Goal: Information Seeking & Learning: Find specific fact

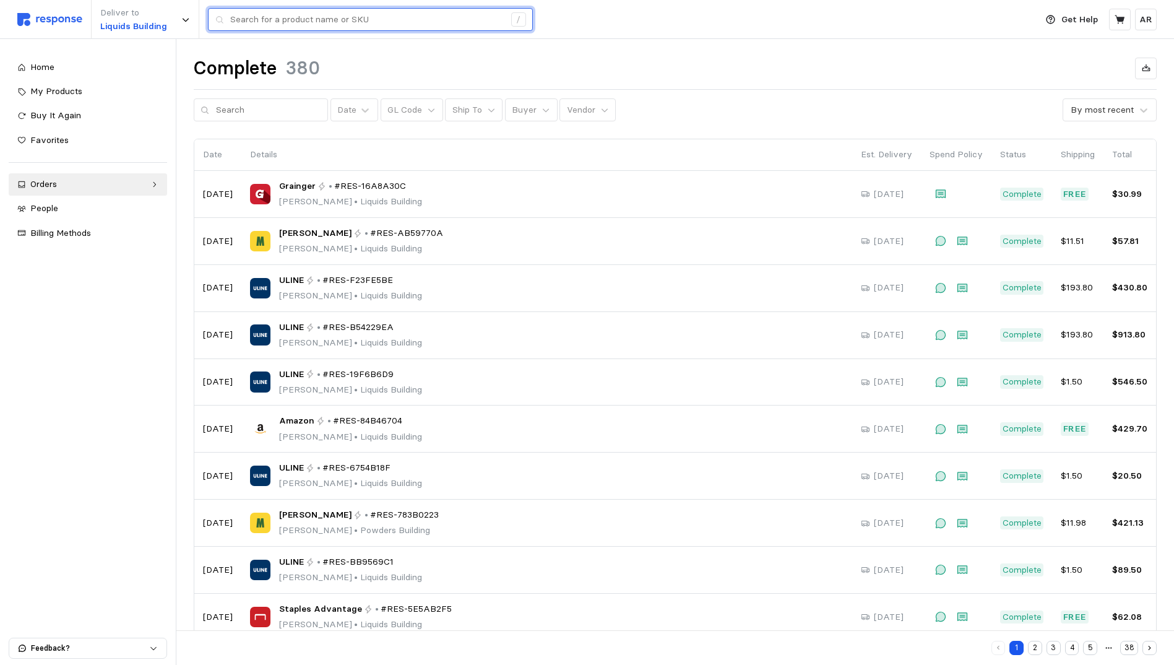
click at [240, 17] on input "text" at bounding box center [367, 20] width 274 height 22
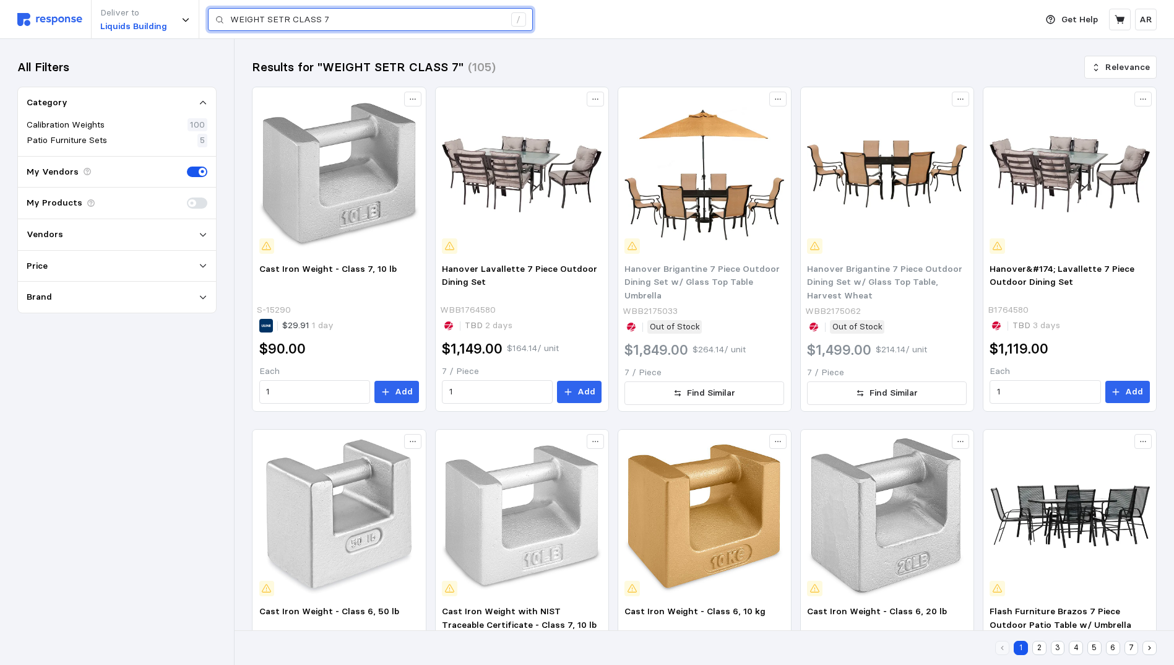
click at [287, 24] on input "WEIGHT SETR CLASS 7" at bounding box center [367, 20] width 274 height 22
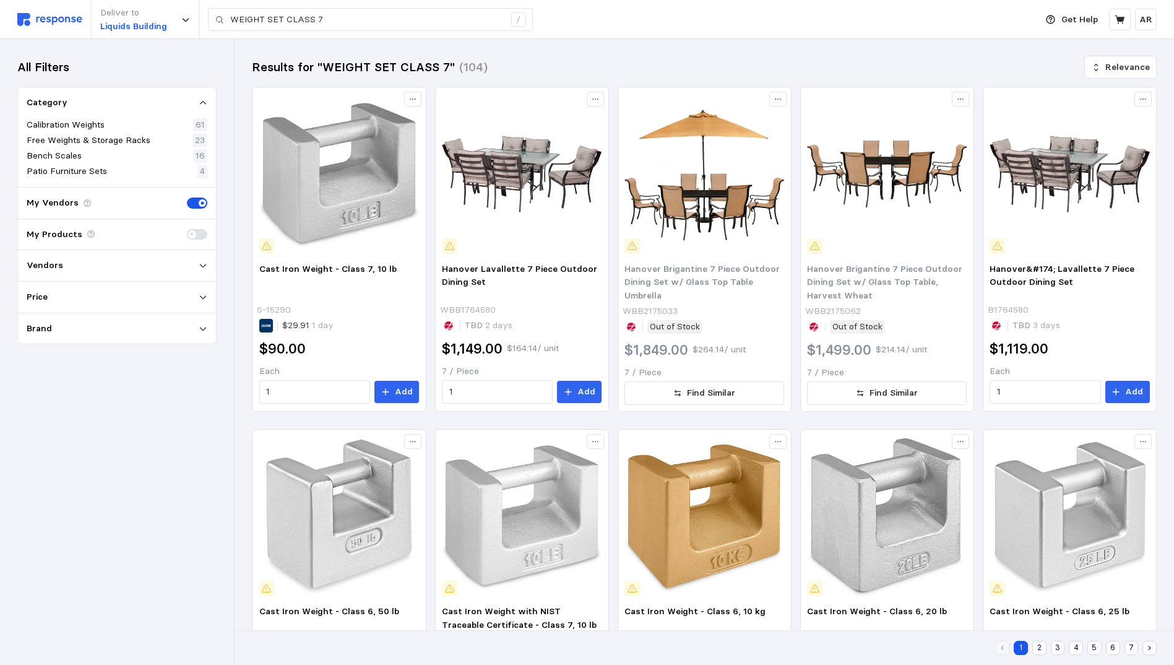
scroll to position [481, 0]
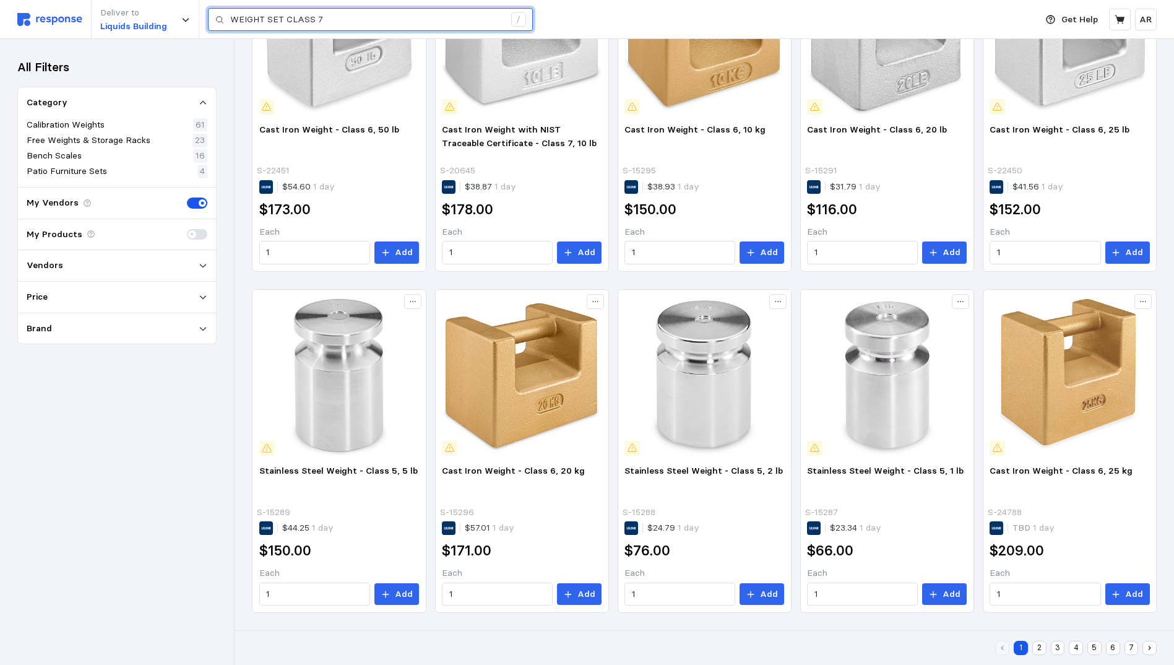
click at [354, 19] on input "WEIGHT SET CLASS 7" at bounding box center [367, 20] width 274 height 22
drag, startPoint x: 408, startPoint y: 19, endPoint x: 32, endPoint y: 2, distance: 377.3
click at [32, 2] on div "Deliver to Liquids Building WEIGHT SET CLASS 7 /" at bounding box center [523, 19] width 1012 height 39
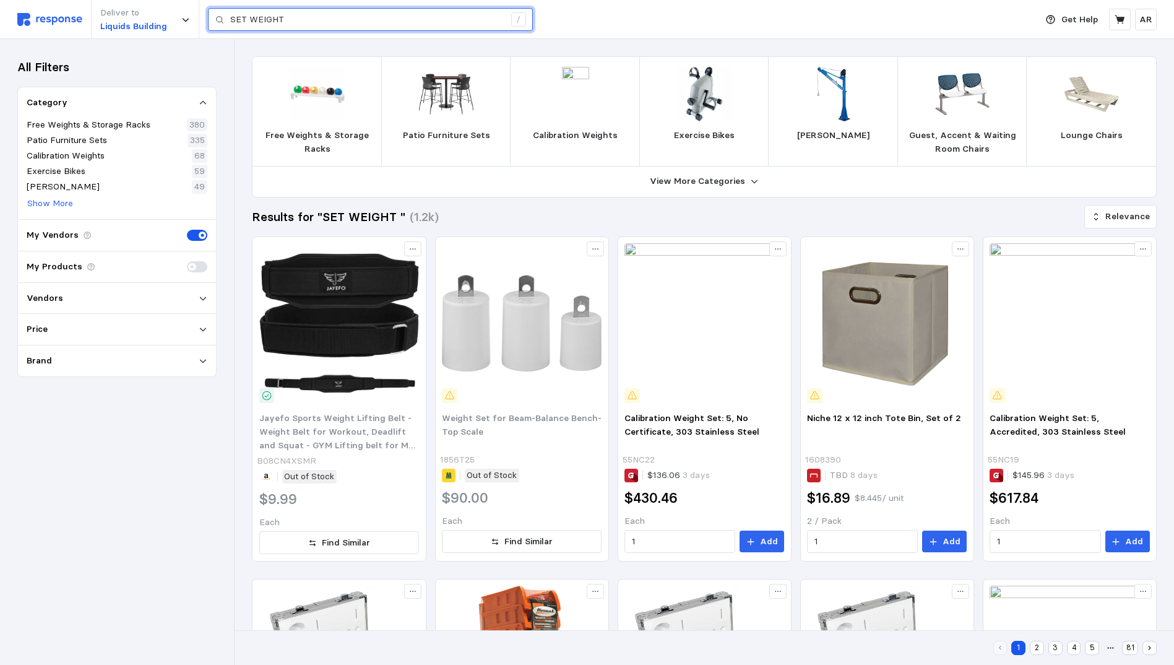
click at [376, 26] on input "SET WEIGHT" at bounding box center [367, 20] width 274 height 22
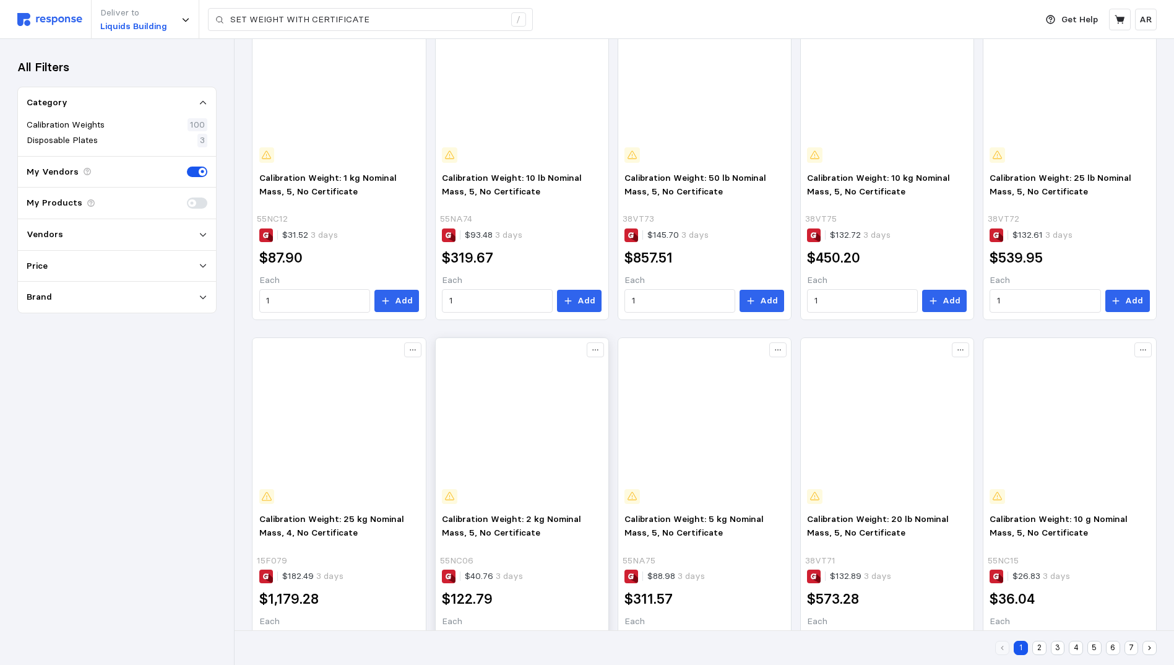
scroll to position [481, 0]
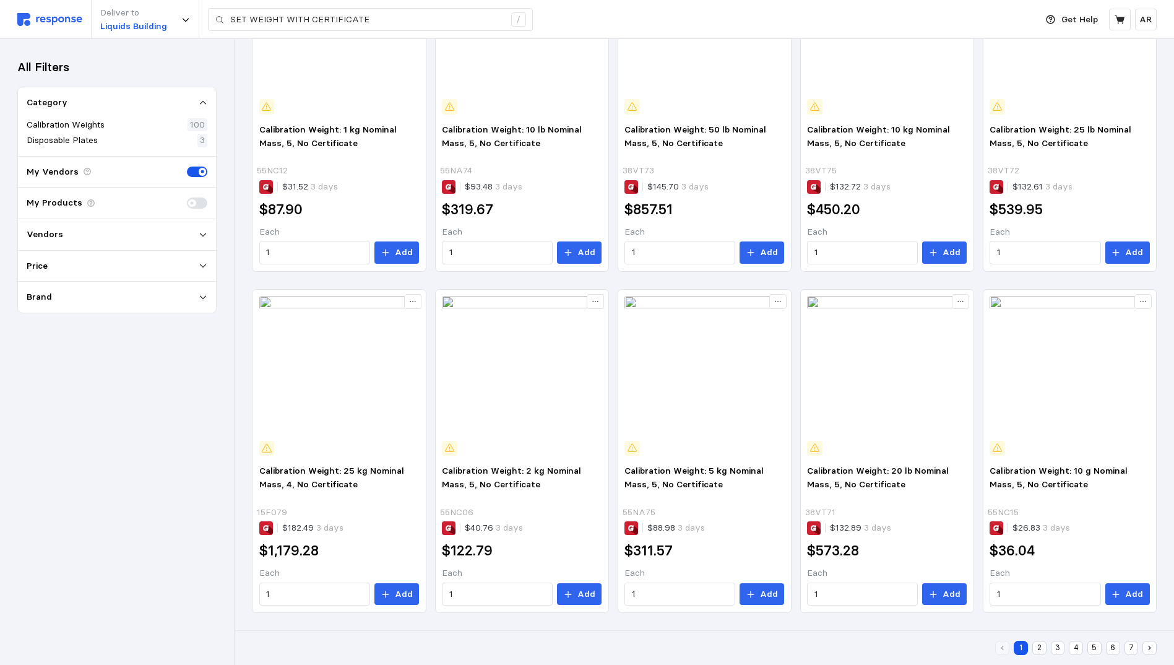
click at [1040, 644] on button "2" at bounding box center [1039, 648] width 14 height 14
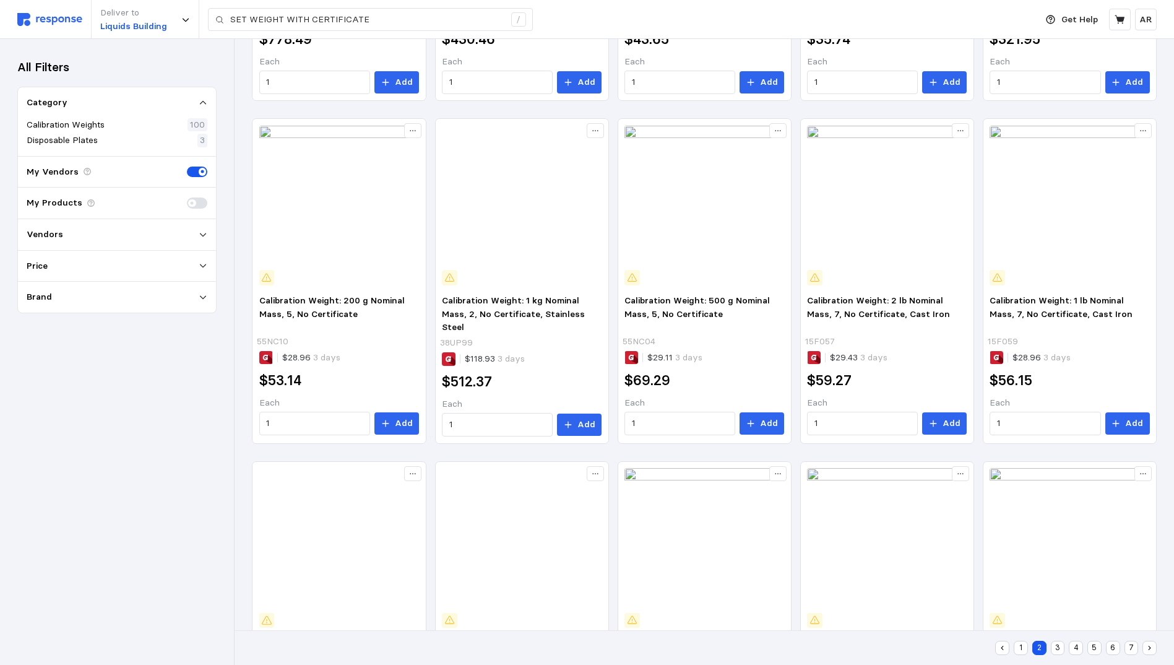
scroll to position [480, 0]
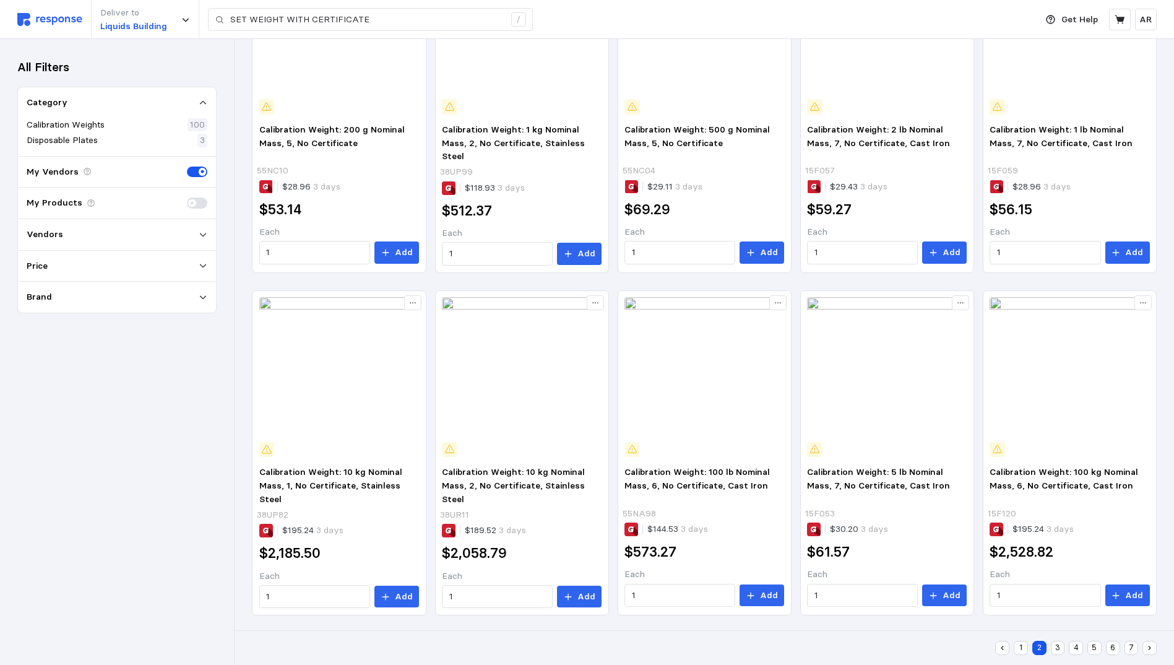
click at [1064, 645] on button "3" at bounding box center [1058, 648] width 14 height 14
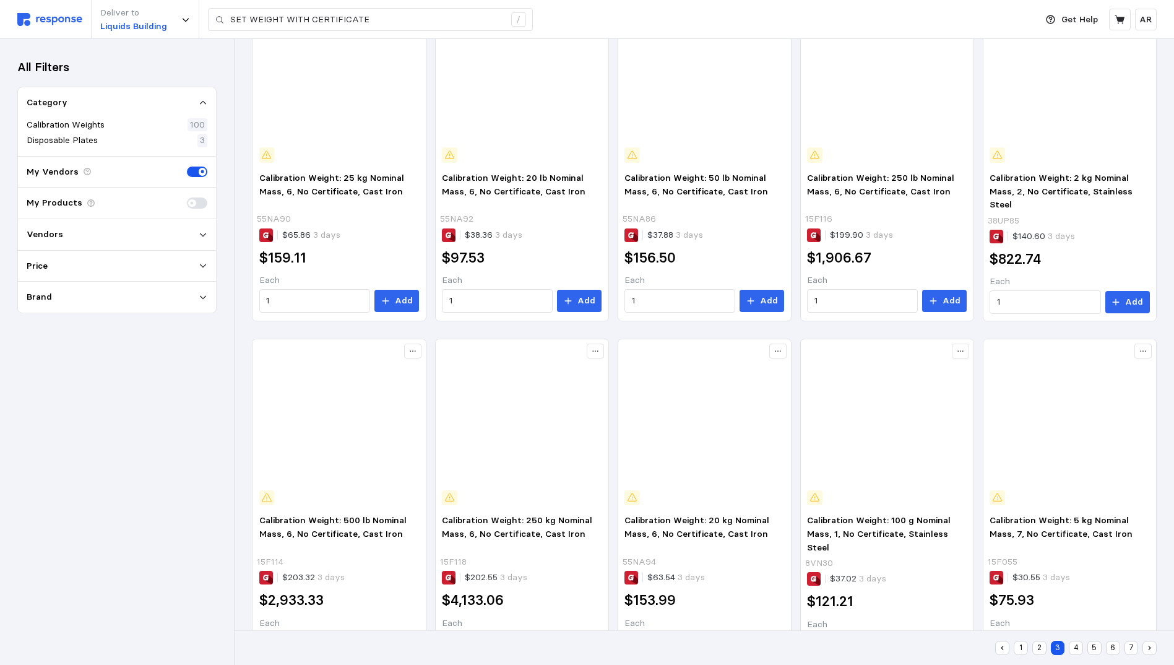
scroll to position [480, 0]
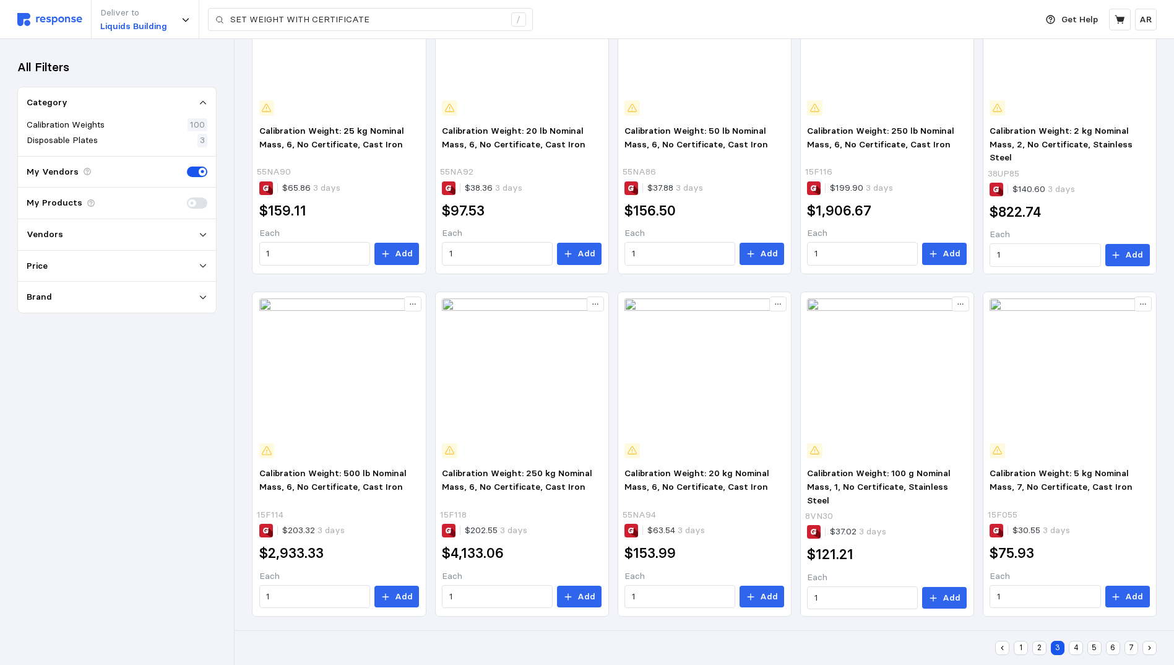
click at [1076, 649] on button "4" at bounding box center [1076, 648] width 14 height 14
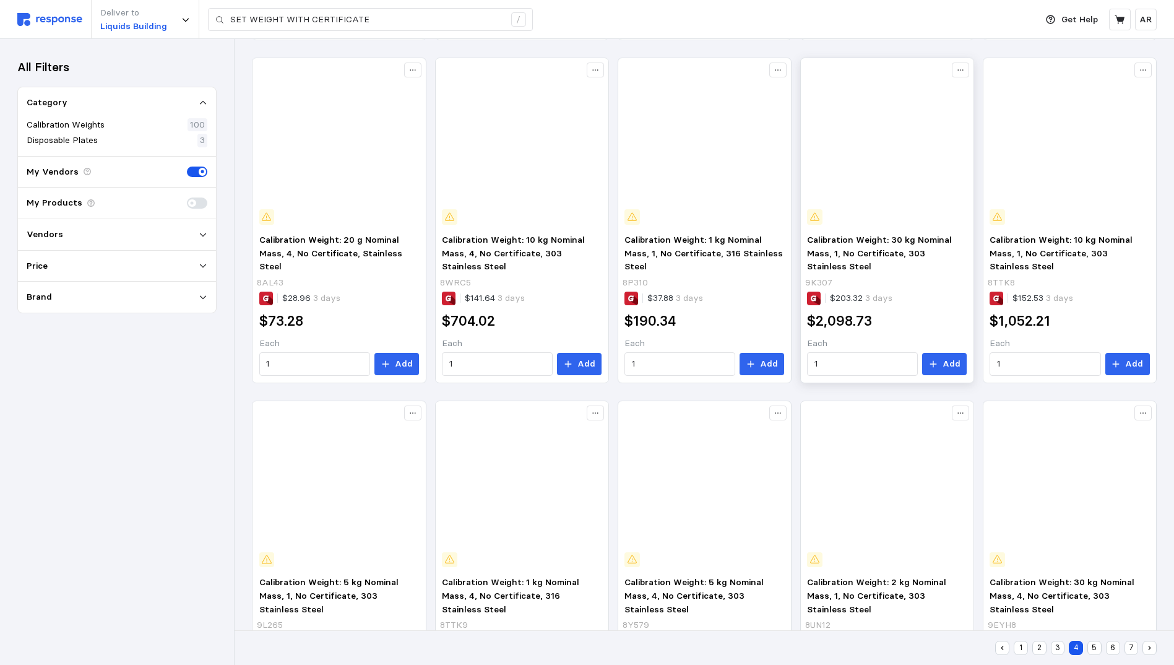
scroll to position [483, 0]
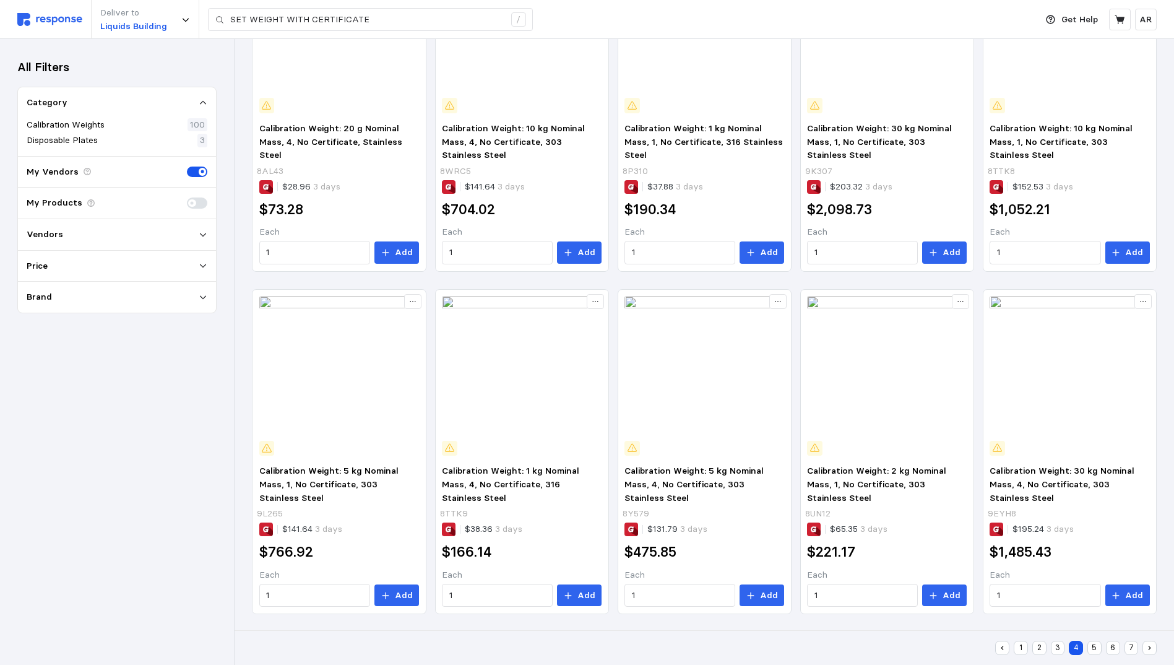
click at [1095, 646] on button "5" at bounding box center [1094, 648] width 14 height 14
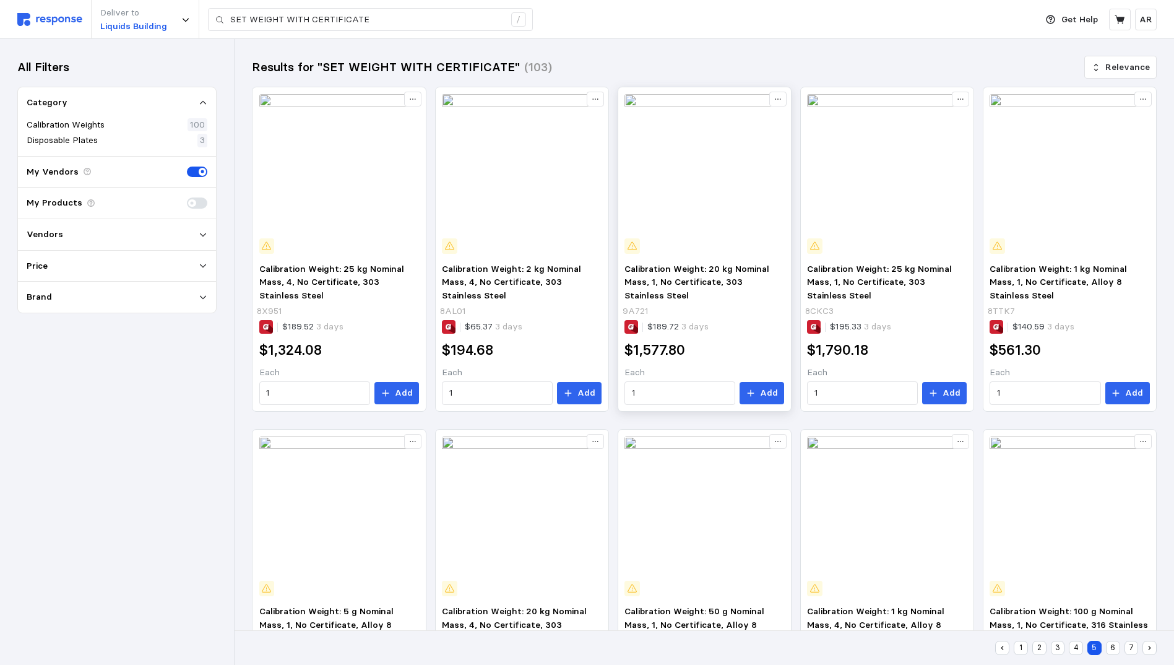
scroll to position [484, 0]
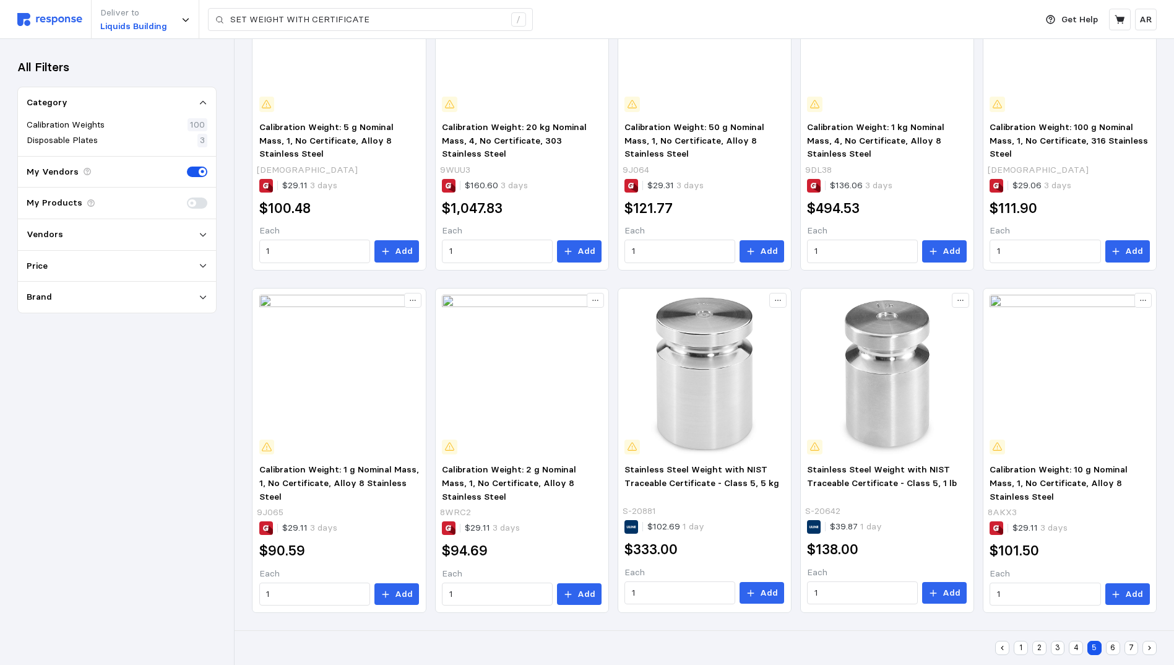
click at [1108, 649] on button "6" at bounding box center [1113, 648] width 14 height 14
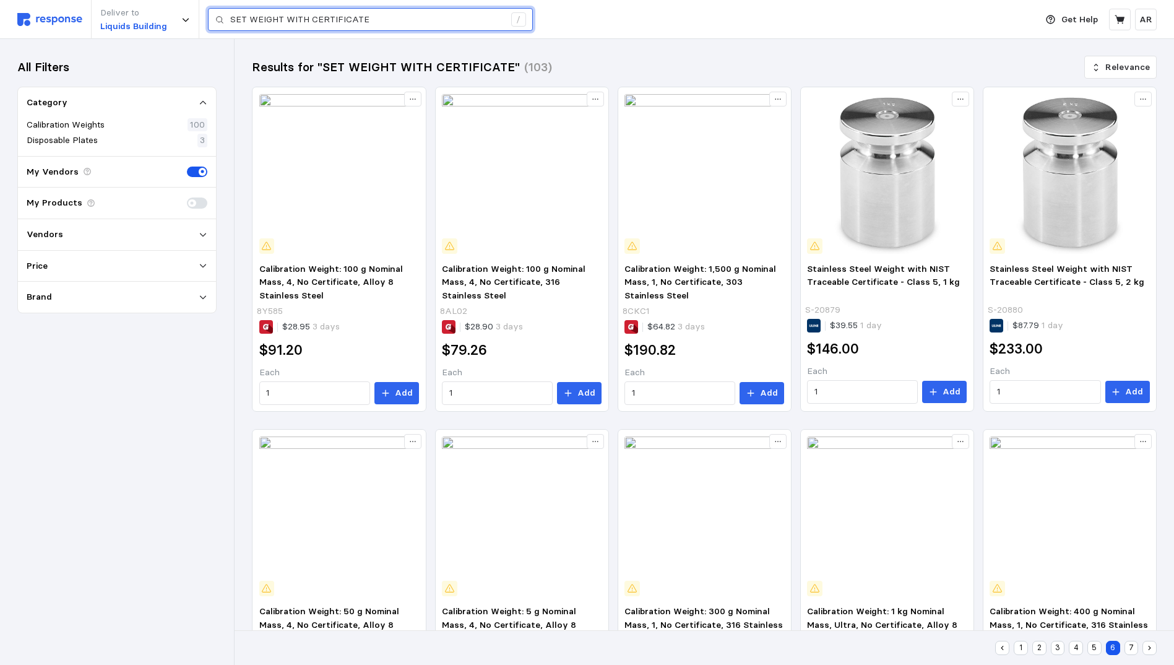
click at [281, 22] on input "SET WEIGHT WITH CERTIFICATE" at bounding box center [367, 20] width 274 height 22
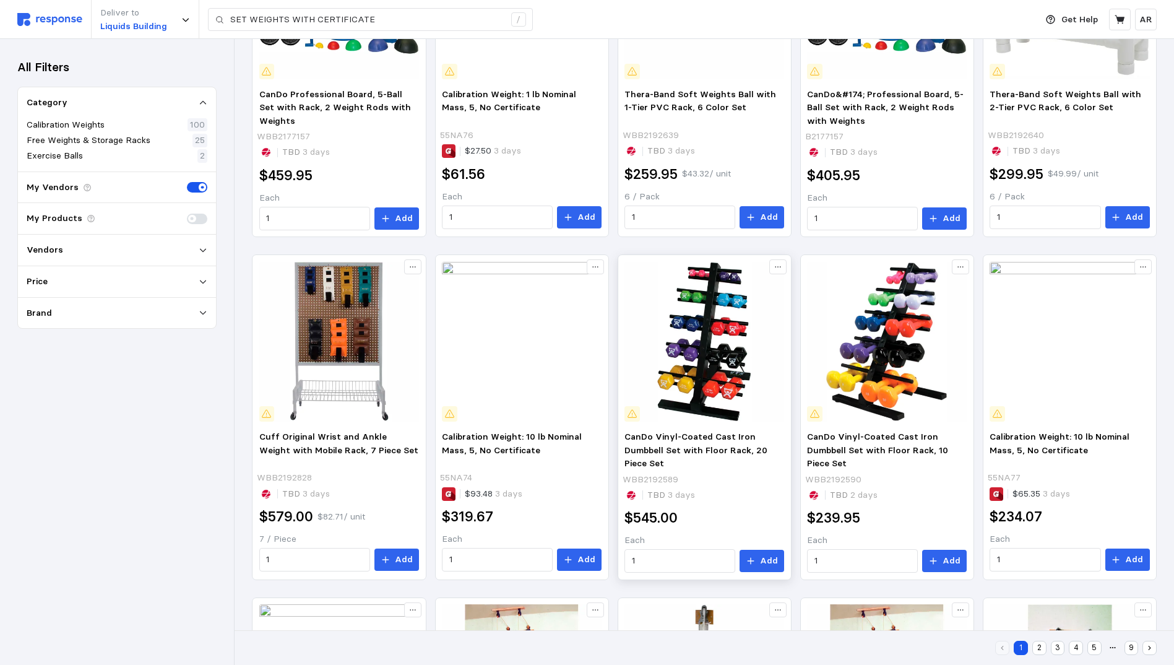
scroll to position [484, 0]
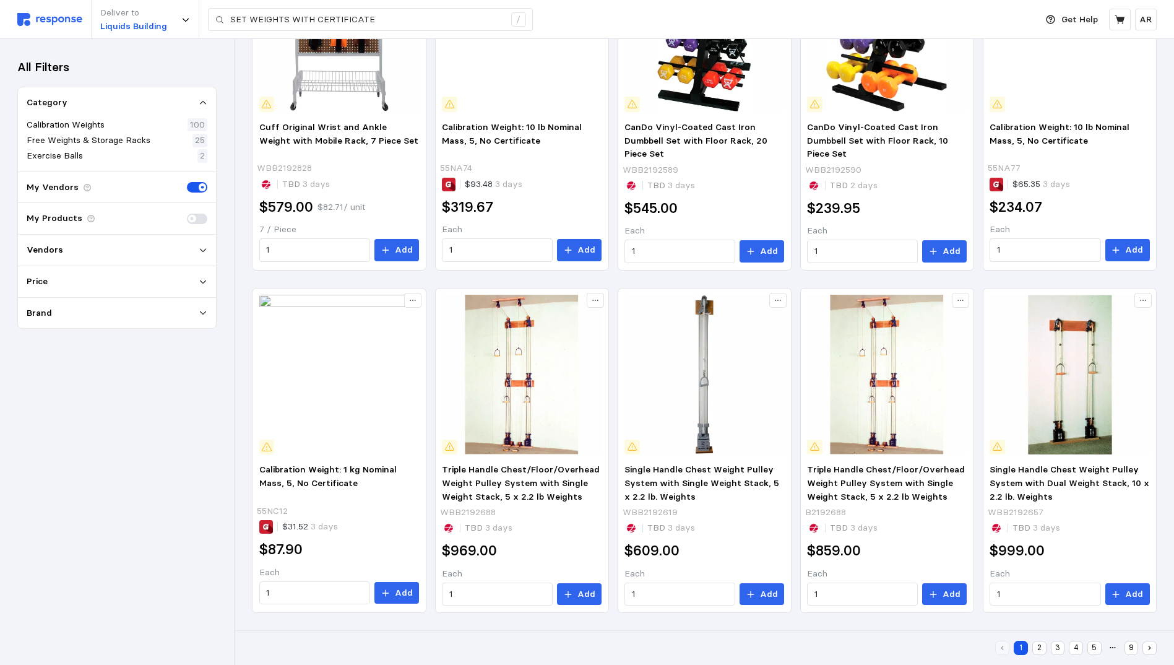
click at [1097, 647] on button "5" at bounding box center [1094, 648] width 14 height 14
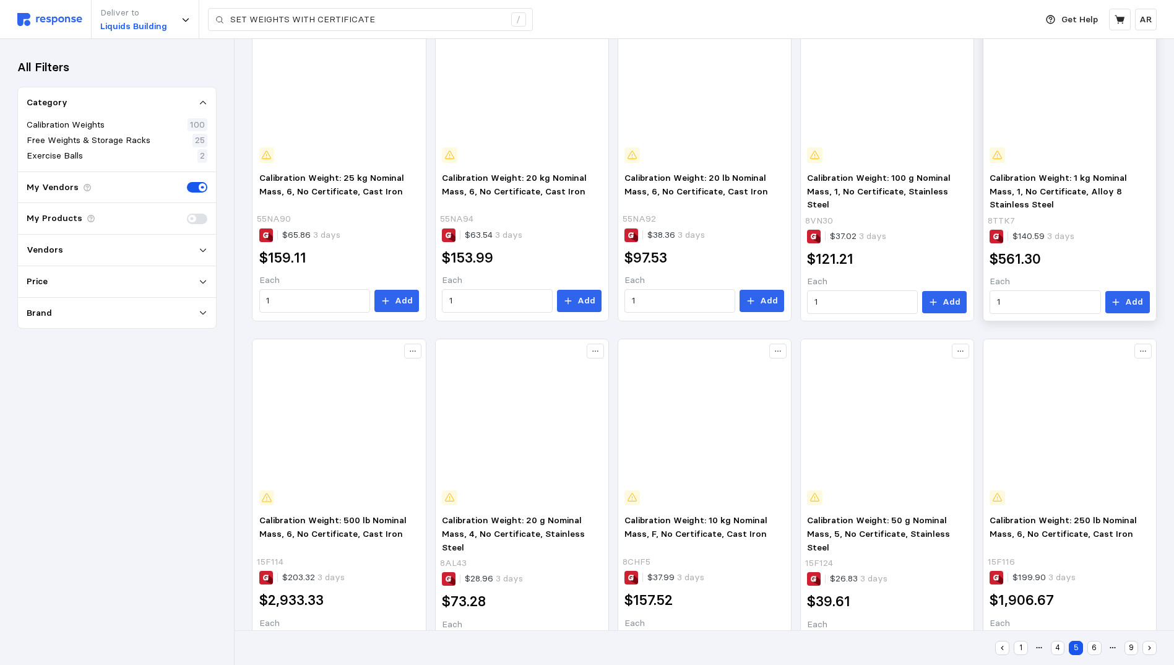
scroll to position [481, 0]
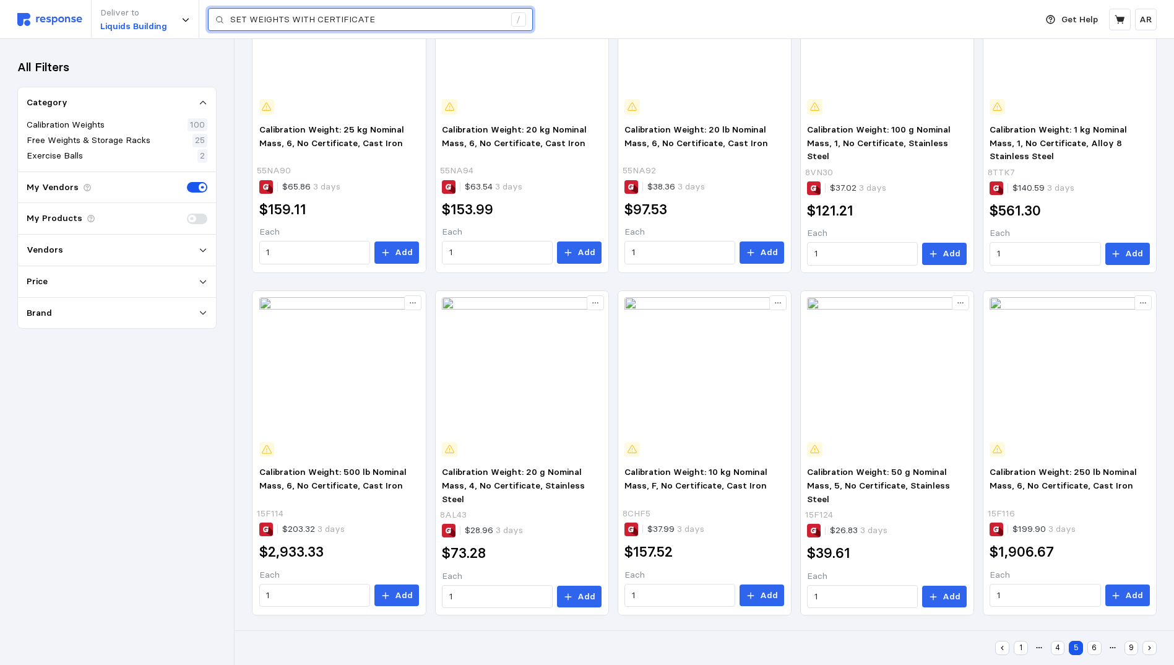
drag, startPoint x: 296, startPoint y: 20, endPoint x: 427, endPoint y: 30, distance: 131.6
click at [427, 30] on input "SET WEIGHTS WITH CERTIFICATE" at bounding box center [367, 20] width 274 height 22
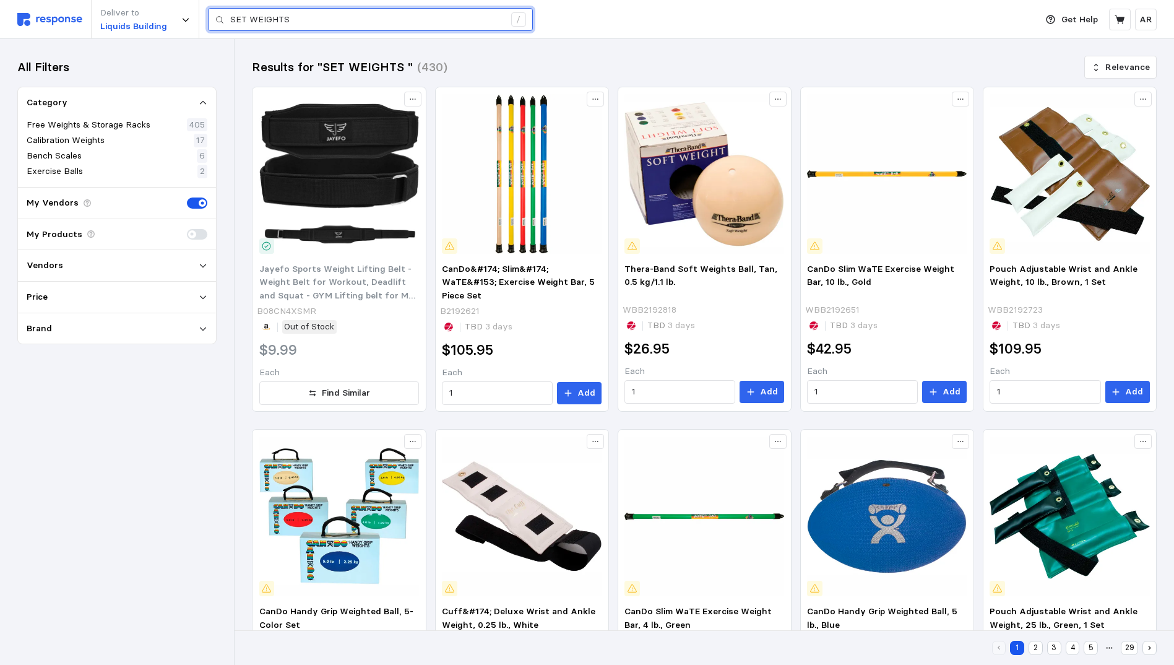
click at [287, 14] on input "SET WEIGHTS" at bounding box center [367, 20] width 274 height 22
drag, startPoint x: 308, startPoint y: 18, endPoint x: 180, endPoint y: 11, distance: 127.7
click at [180, 11] on div "Deliver to Liquids Building SET WEIGHTS /" at bounding box center [523, 19] width 1012 height 39
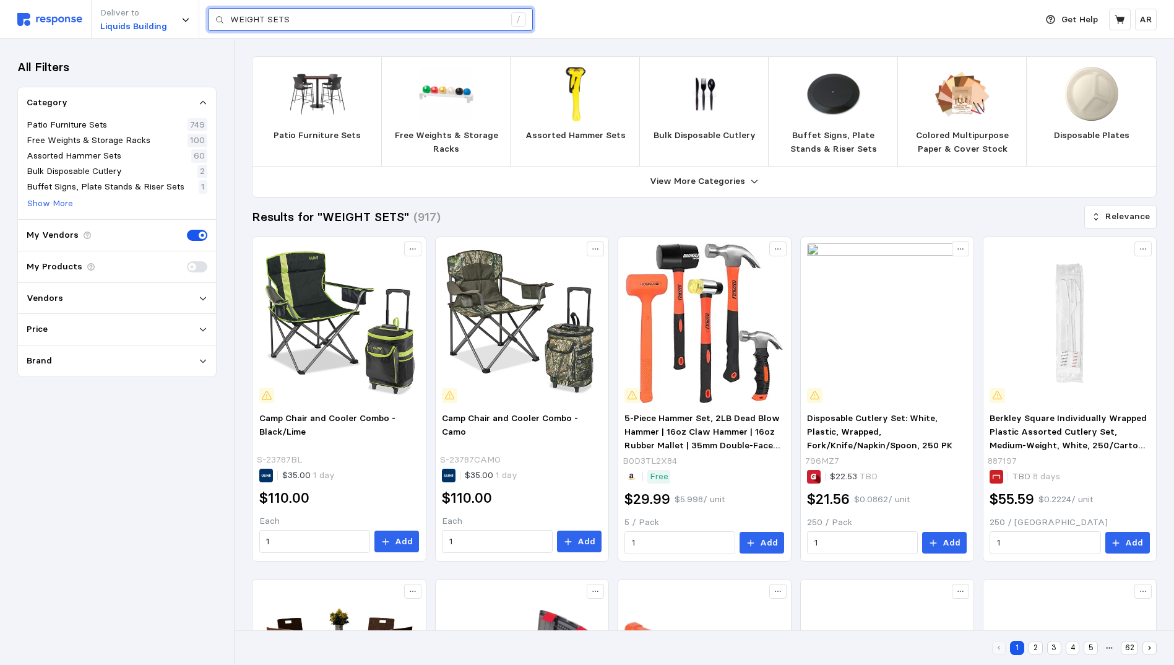
click at [280, 20] on input "WEIGHT SETS" at bounding box center [367, 20] width 274 height 22
drag, startPoint x: 316, startPoint y: 17, endPoint x: 172, endPoint y: 7, distance: 143.9
click at [172, 7] on div "Deliver to Liquids Building WEIGHT SETS /" at bounding box center [523, 19] width 1012 height 39
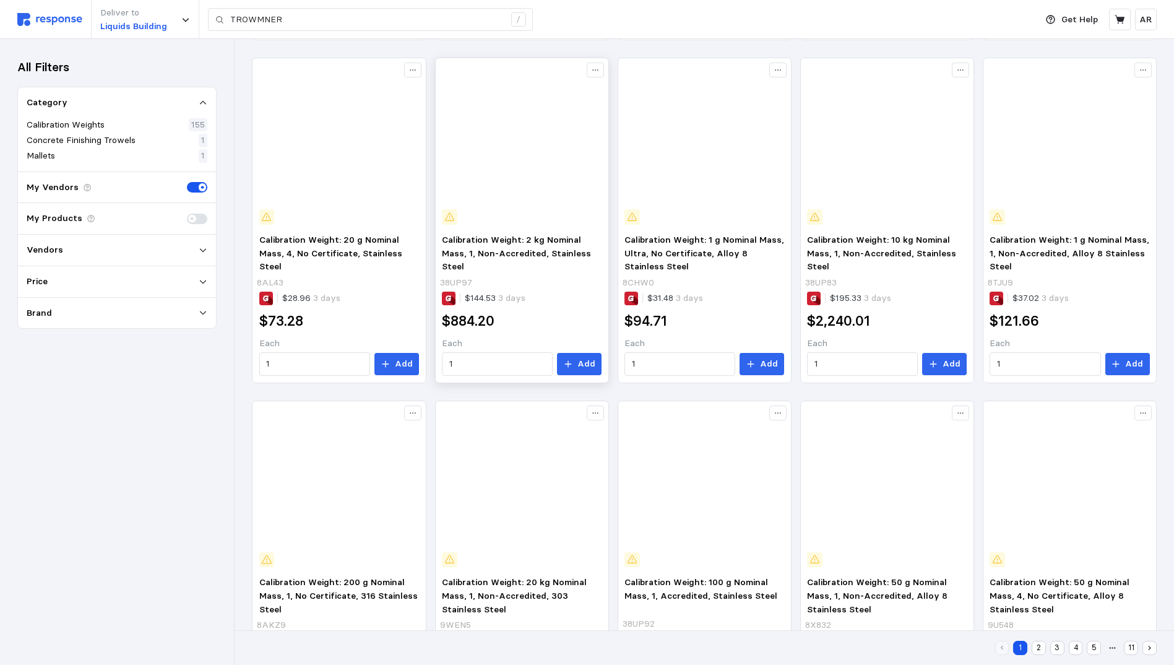
scroll to position [484, 0]
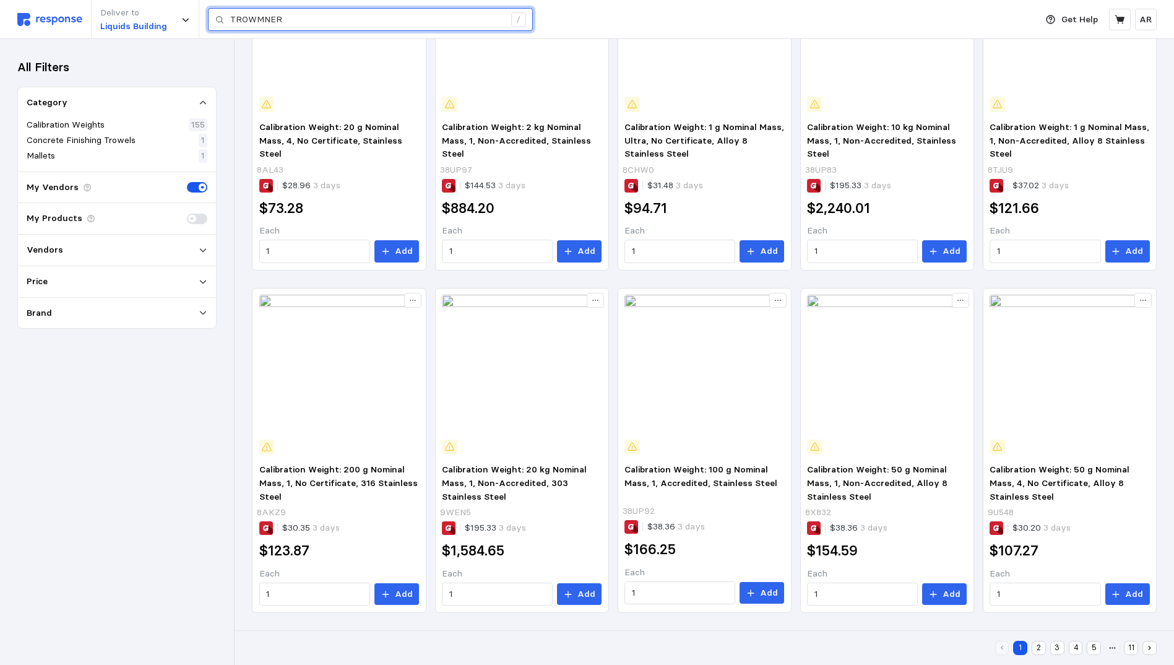
click at [300, 20] on input "TROWMNER" at bounding box center [367, 20] width 274 height 22
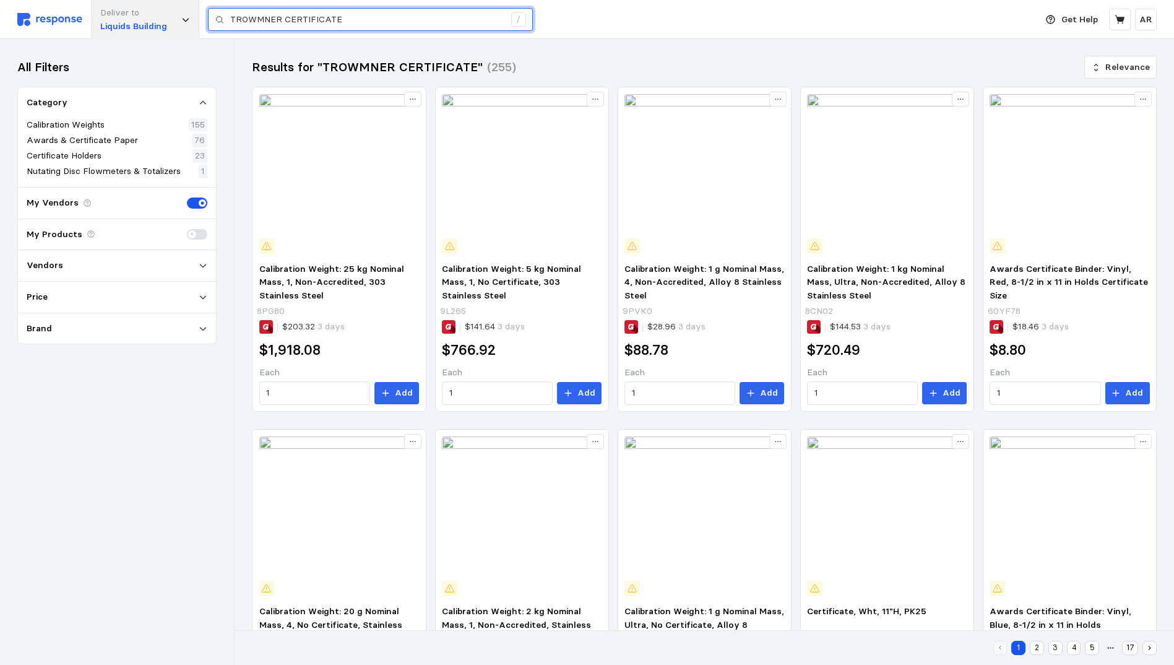
drag, startPoint x: 285, startPoint y: 20, endPoint x: 147, endPoint y: 20, distance: 138.0
click at [147, 20] on div "Deliver to Liquids Building TROWMNER CERTIFICATE /" at bounding box center [523, 19] width 1012 height 39
paste input "calibration weight with certific"
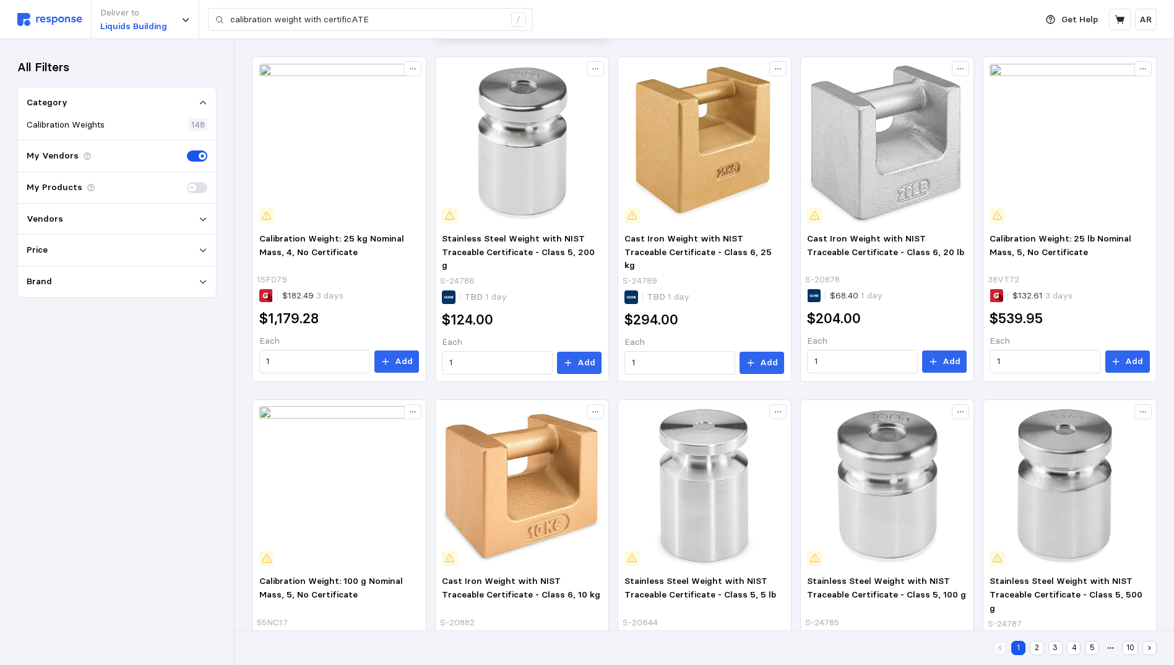
scroll to position [480, 0]
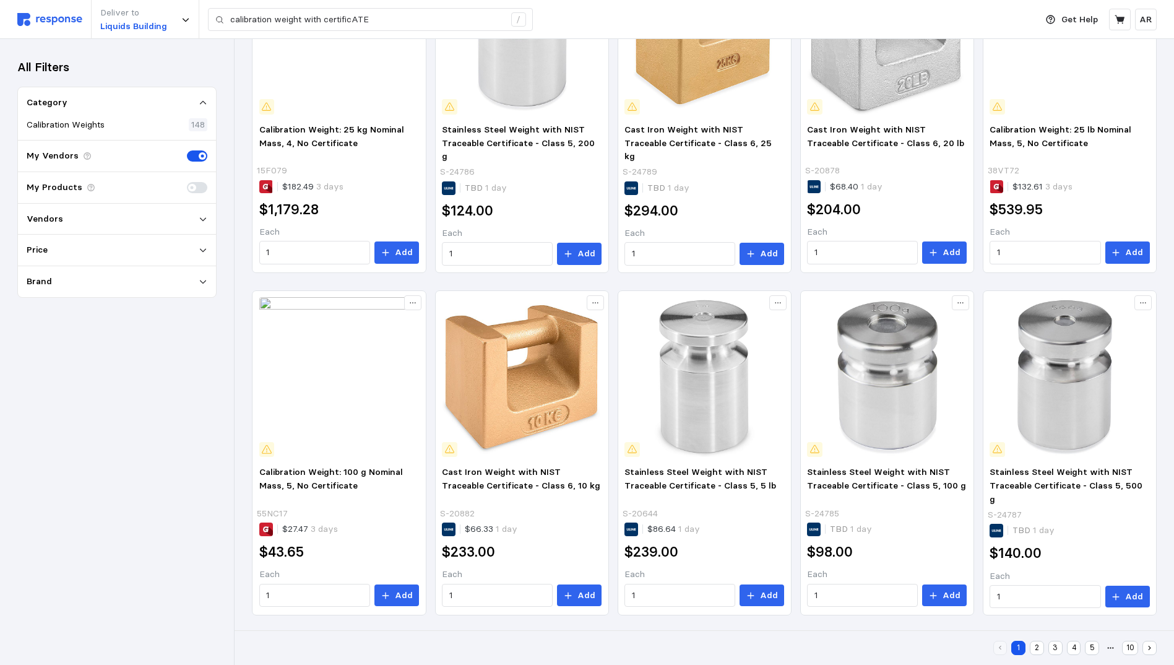
click at [1039, 648] on button "2" at bounding box center [1037, 648] width 14 height 14
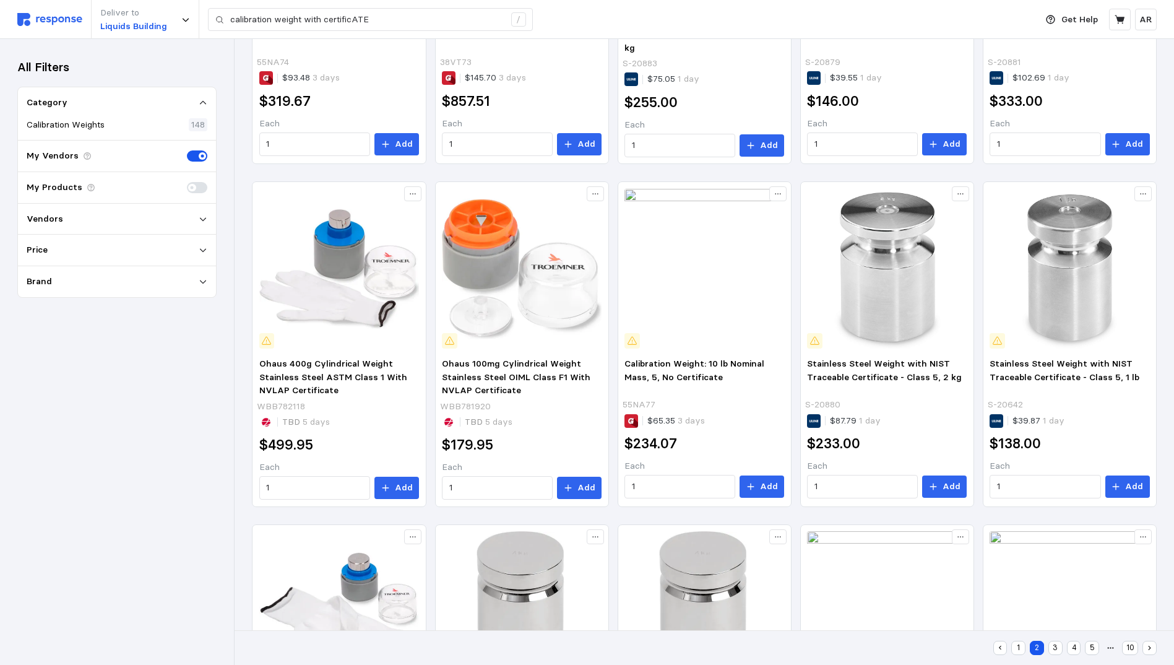
scroll to position [483, 0]
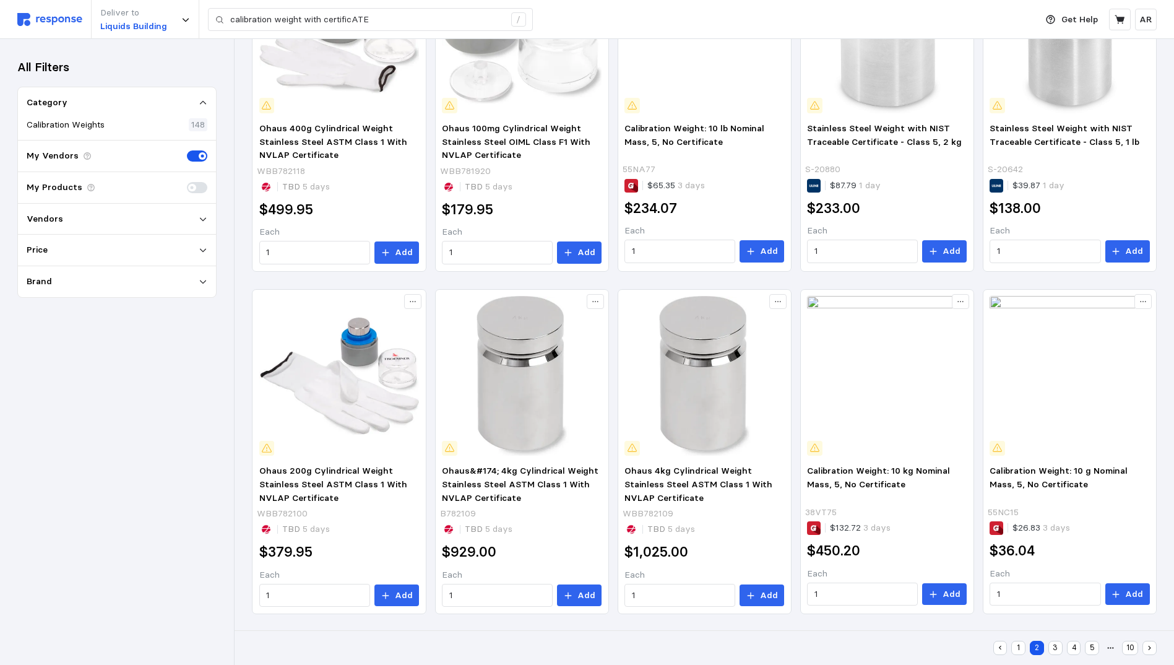
click at [1055, 650] on button "3" at bounding box center [1055, 648] width 14 height 14
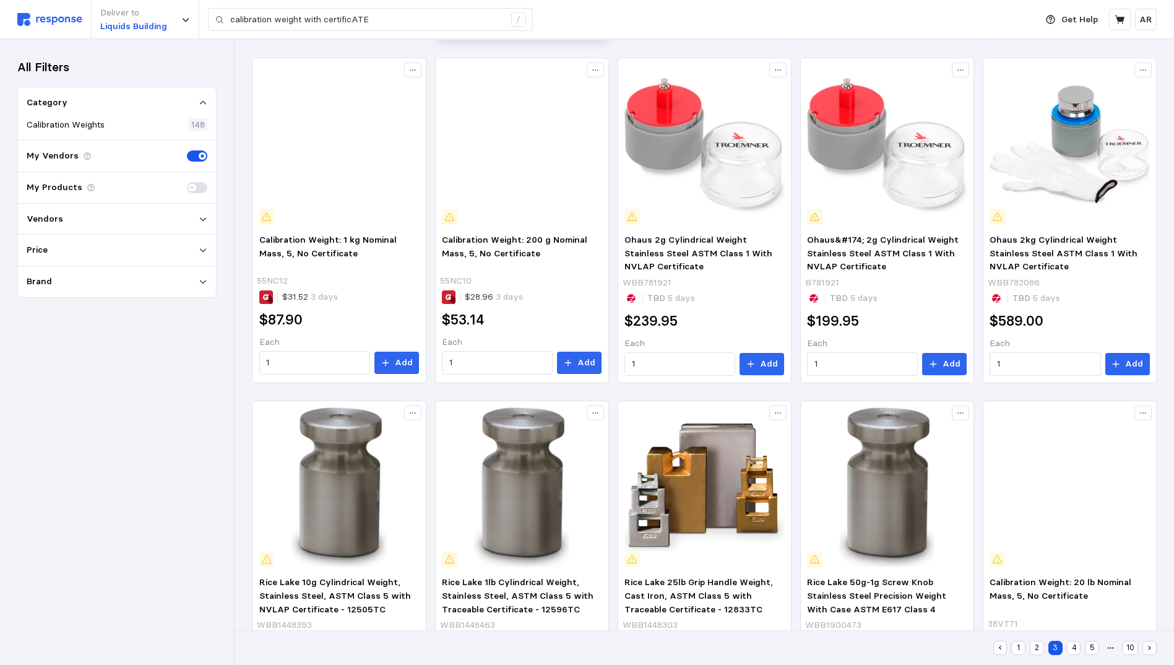
scroll to position [484, 0]
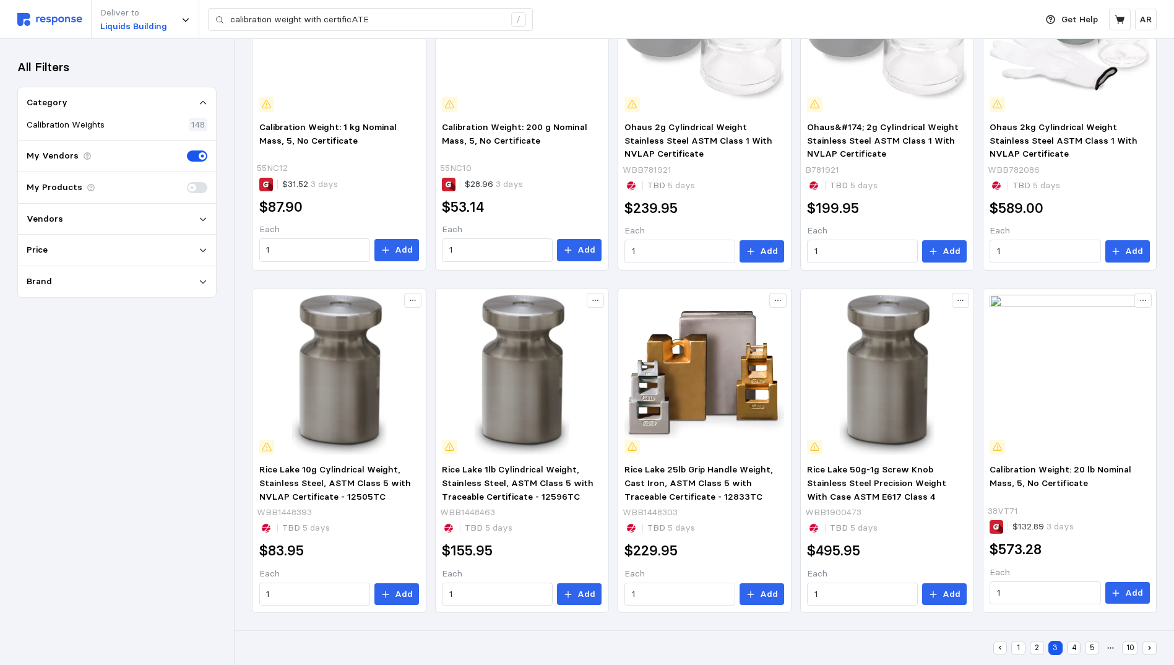
click at [1075, 647] on button "4" at bounding box center [1074, 648] width 14 height 14
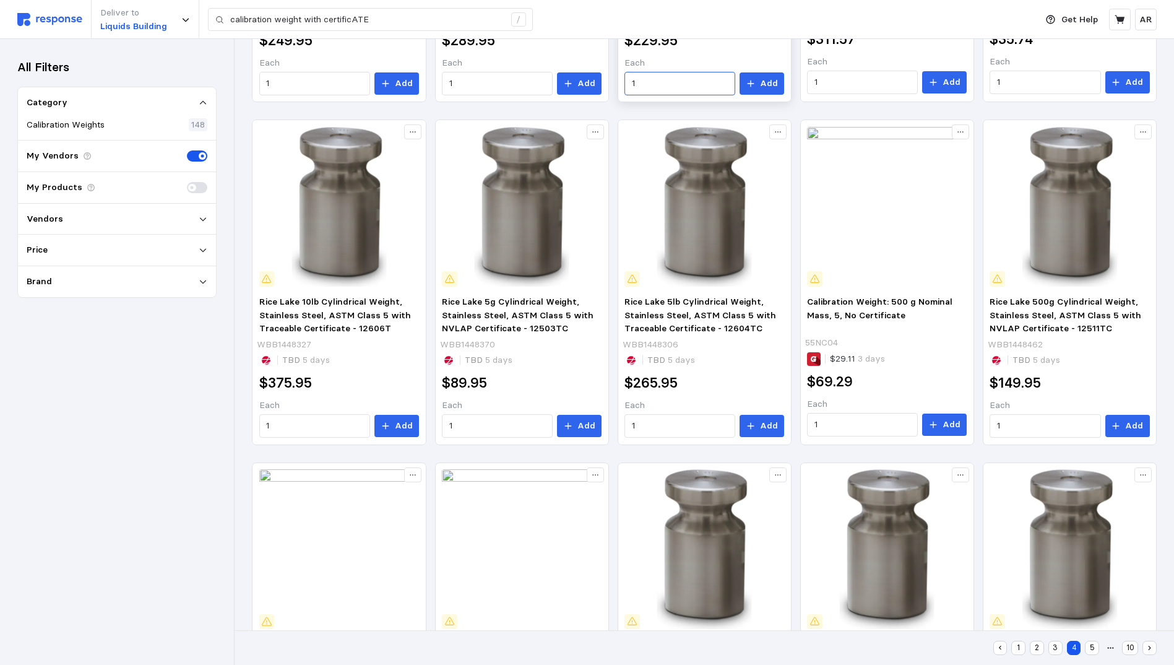
scroll to position [484, 0]
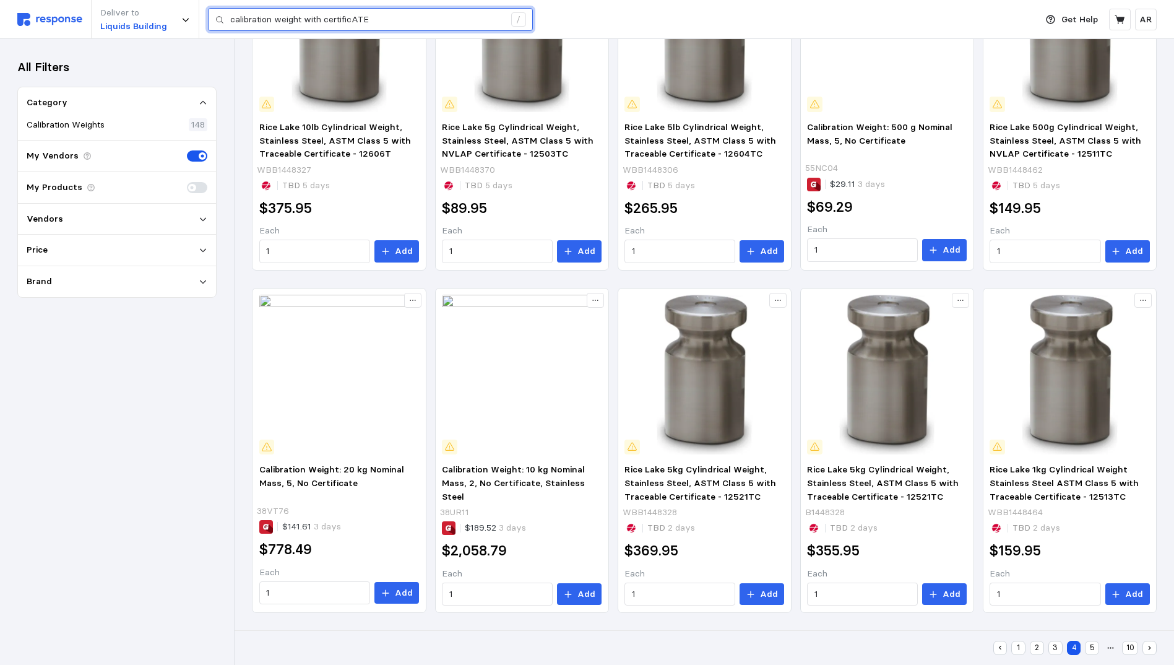
click at [402, 19] on input "calibration weight with certificATE" at bounding box center [367, 20] width 274 height 22
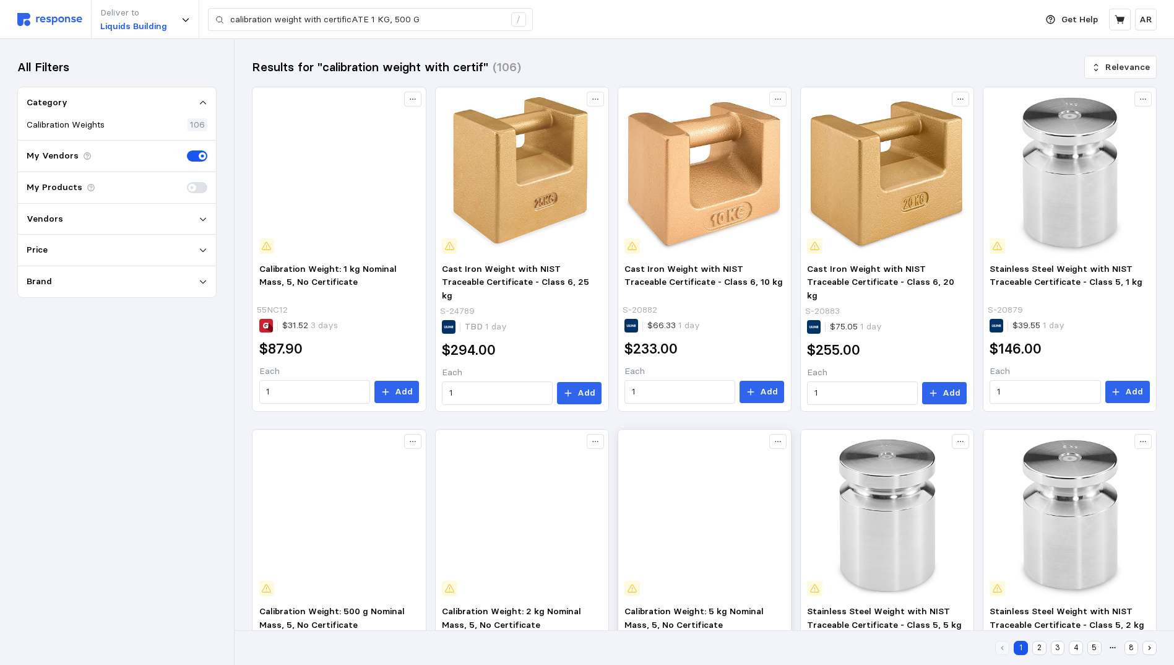
scroll to position [433, 0]
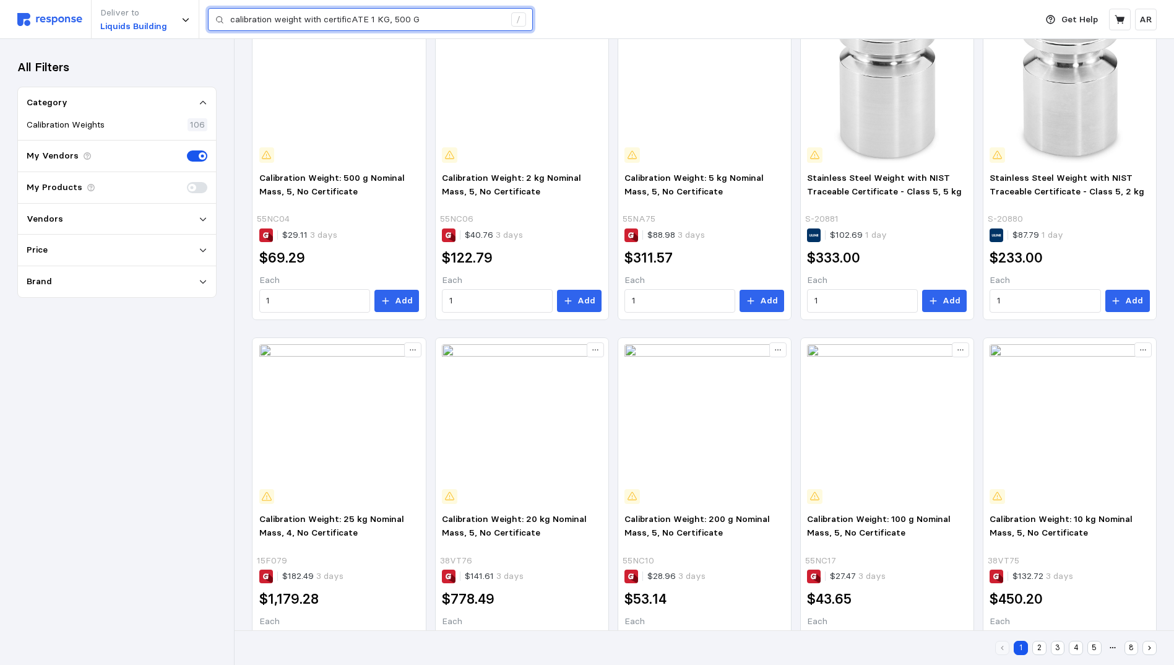
click at [455, 22] on input "calibration weight with certificATE 1 KG, 500 G" at bounding box center [367, 20] width 274 height 22
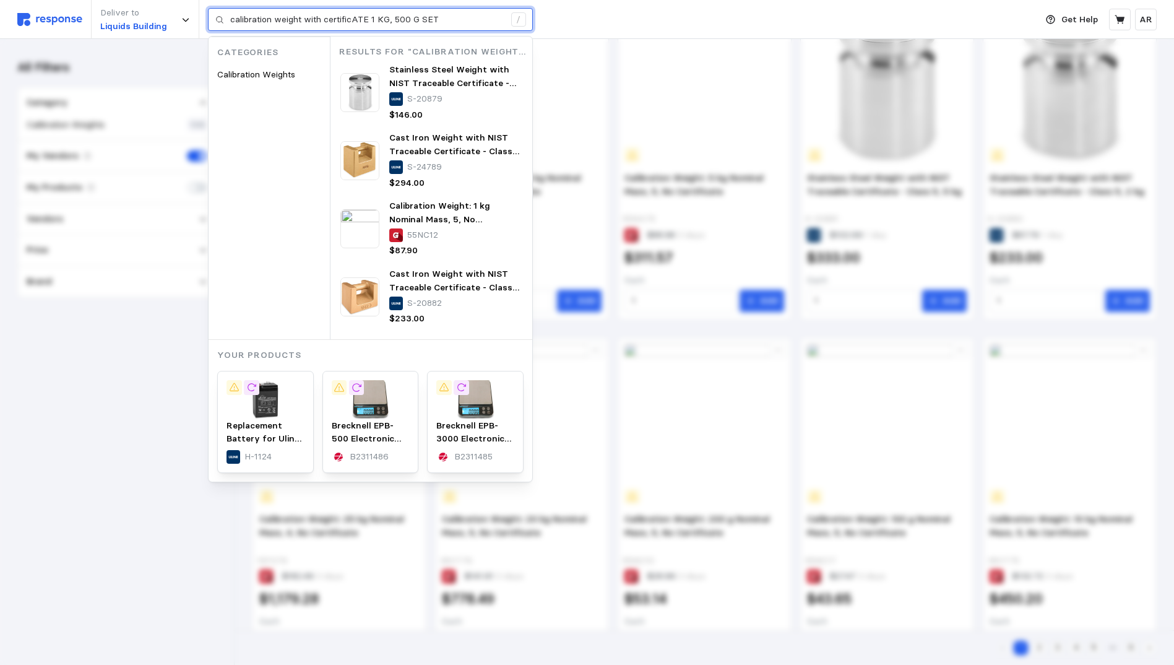
type input "calibration weight with certificATE 1 KG, 500 G SET"
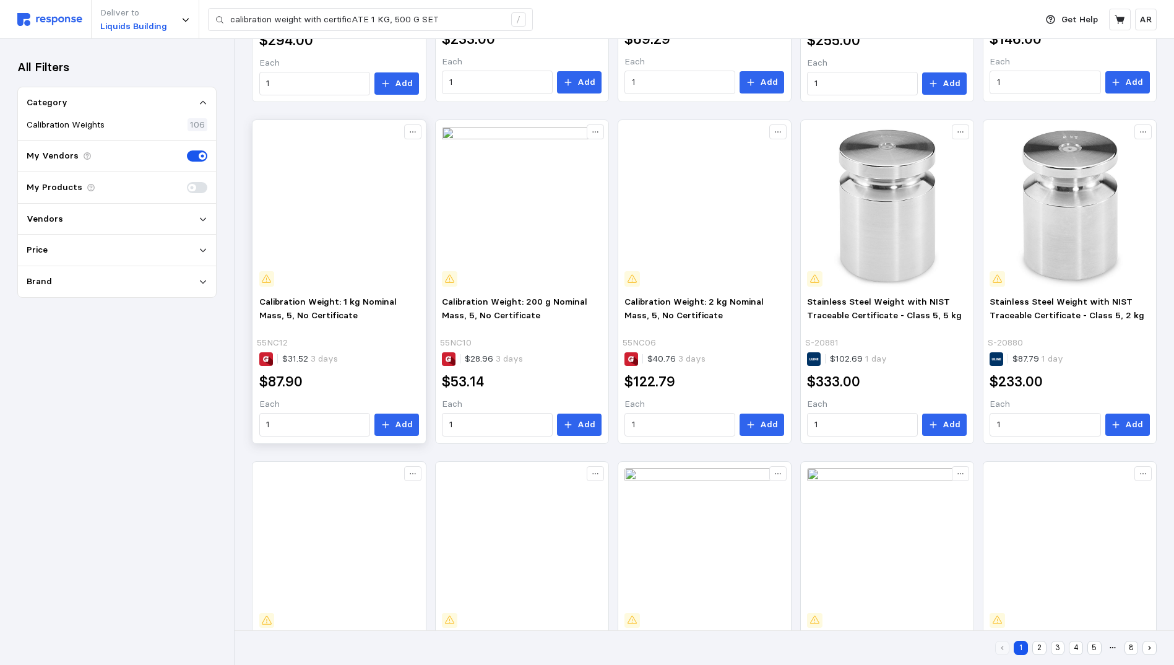
scroll to position [480, 0]
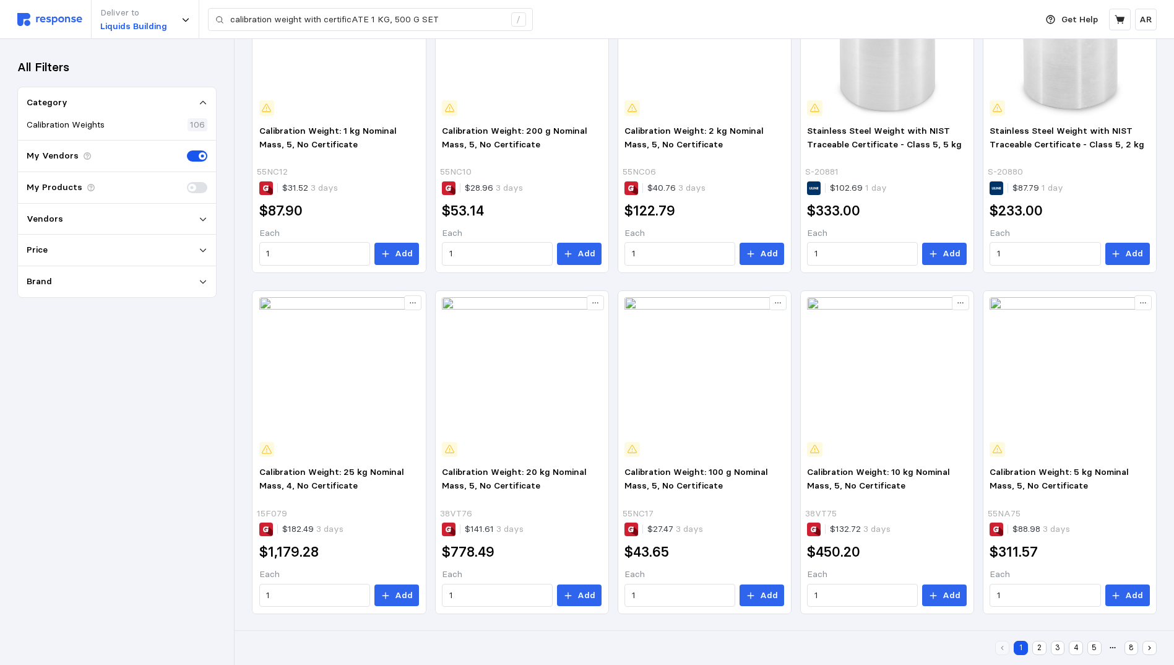
click at [1057, 650] on button "3" at bounding box center [1058, 648] width 14 height 14
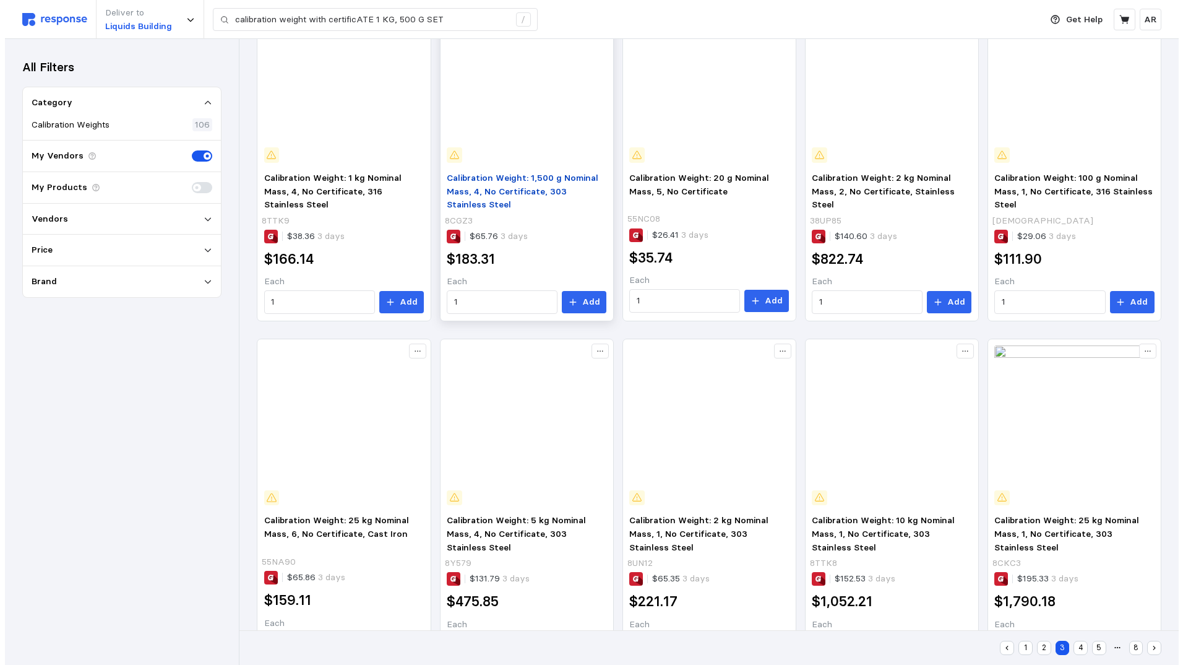
scroll to position [62, 0]
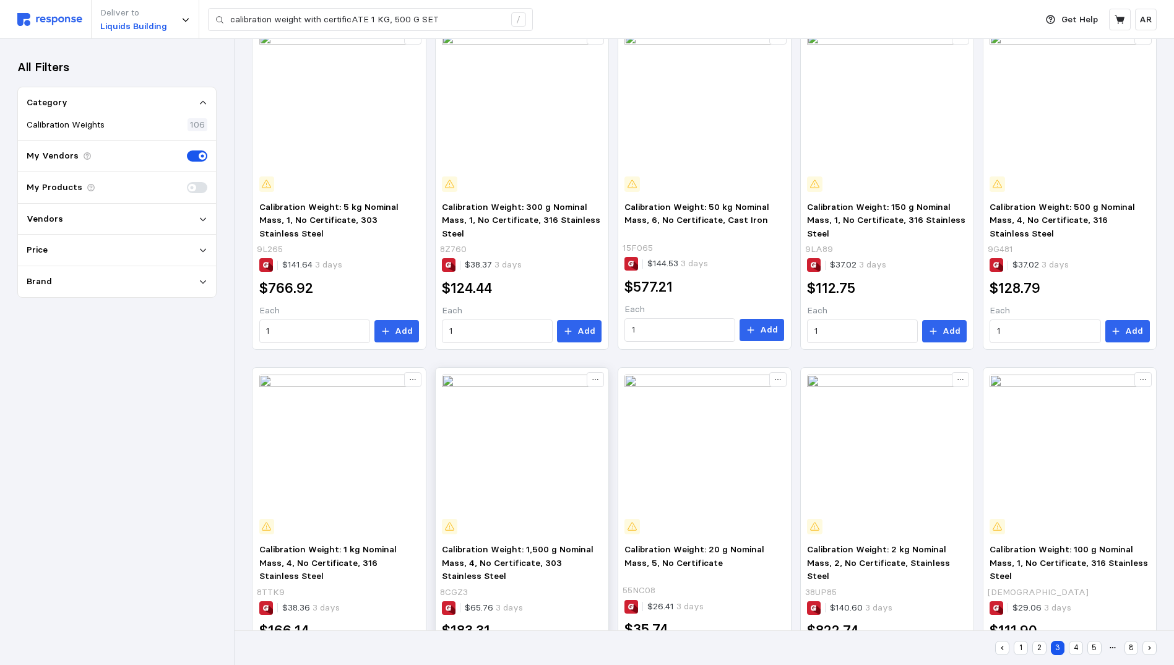
click at [487, 471] on img at bounding box center [522, 454] width 160 height 160
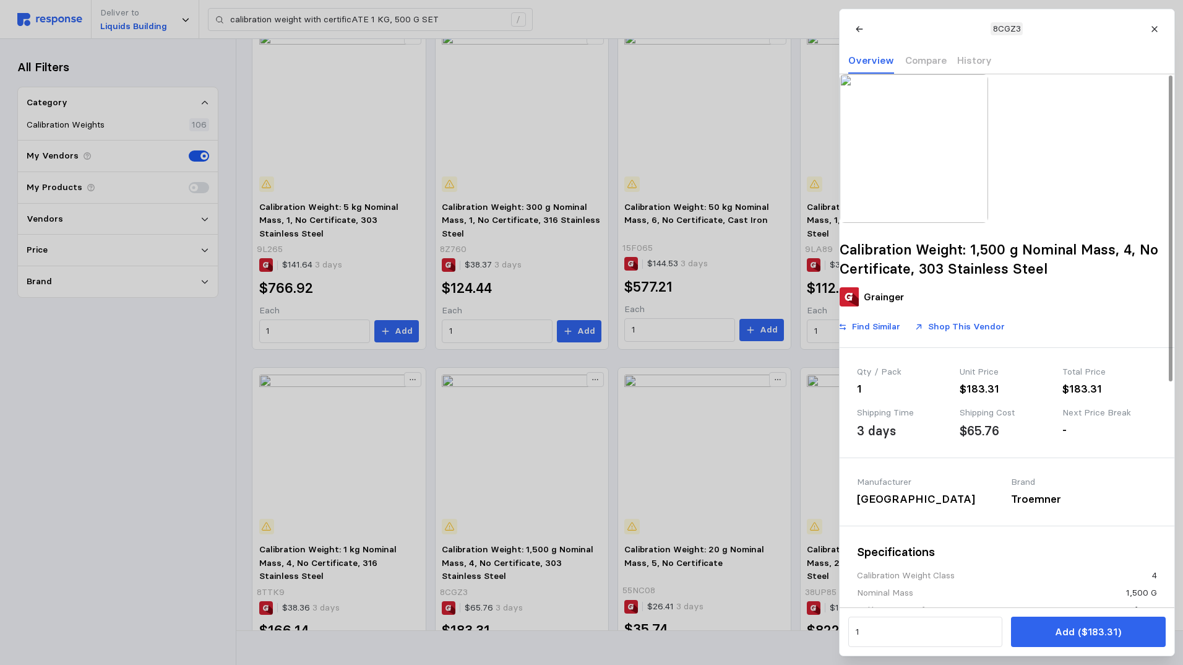
click at [934, 175] on img at bounding box center [914, 148] width 149 height 149
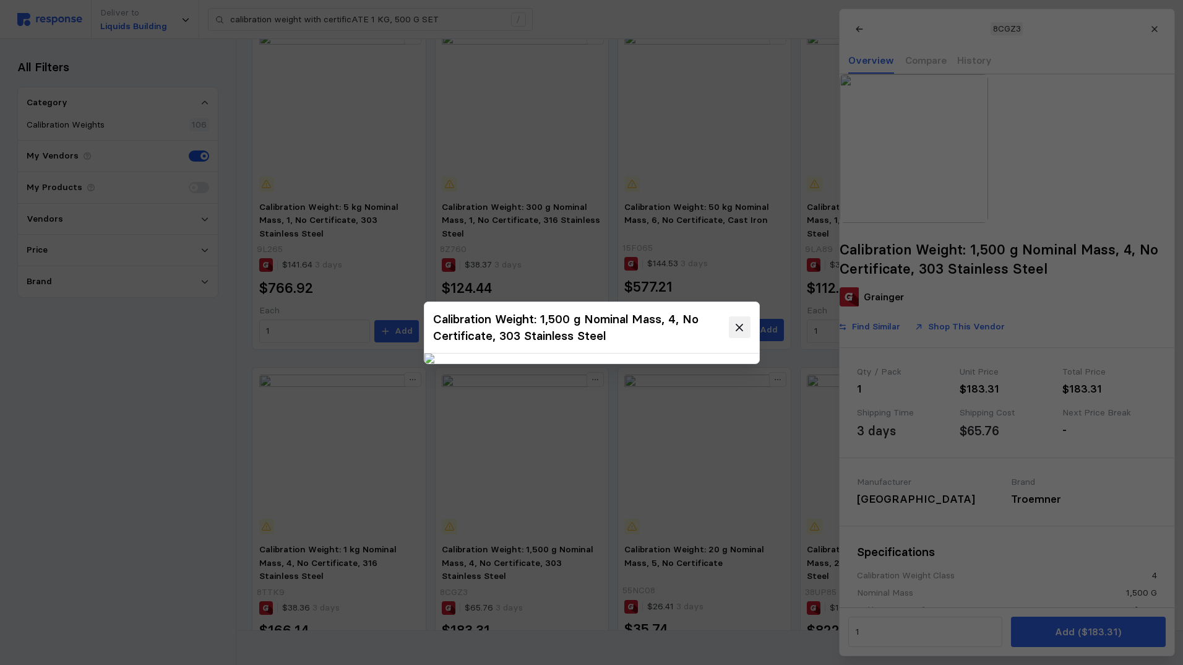
click at [742, 324] on icon at bounding box center [739, 327] width 7 height 7
